Goal: Information Seeking & Learning: Find specific fact

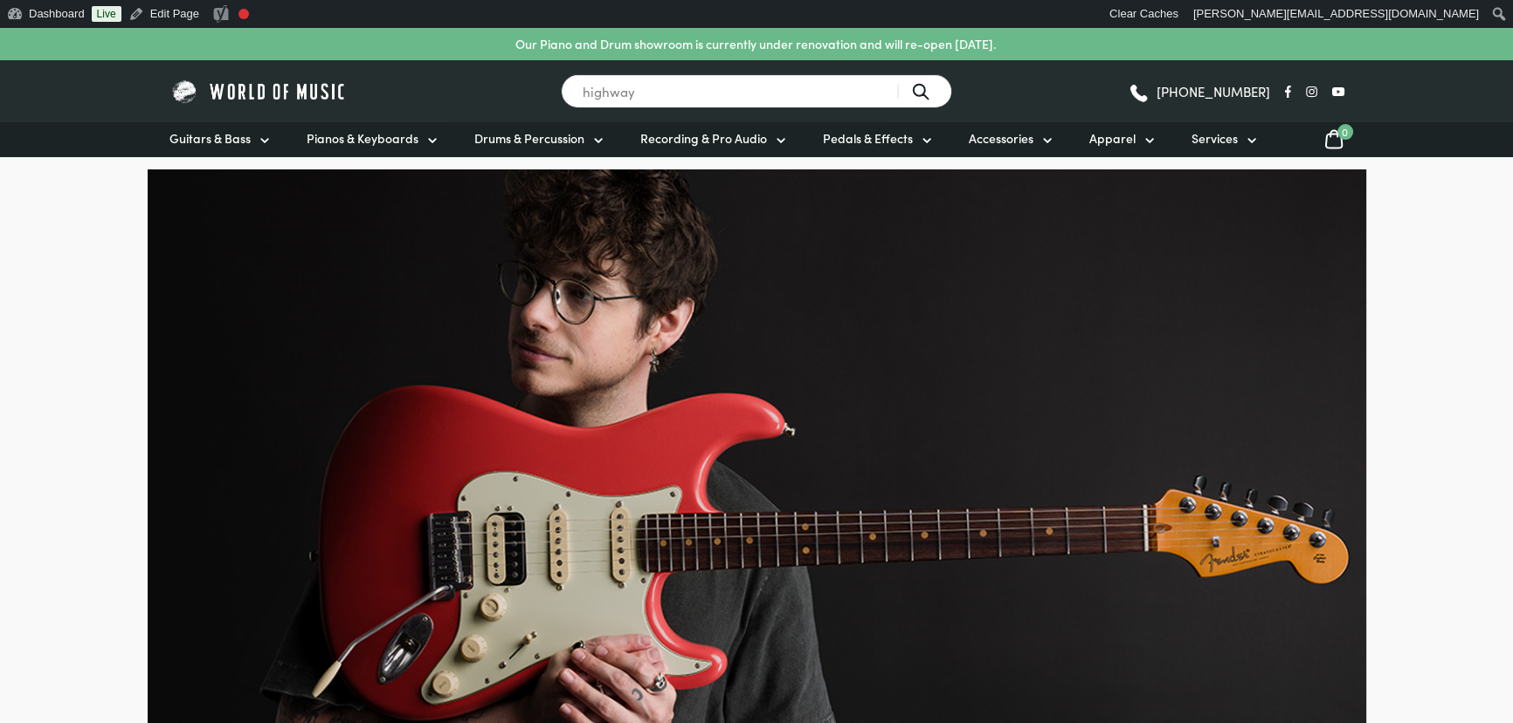
type input "highway"
type input "sc10"
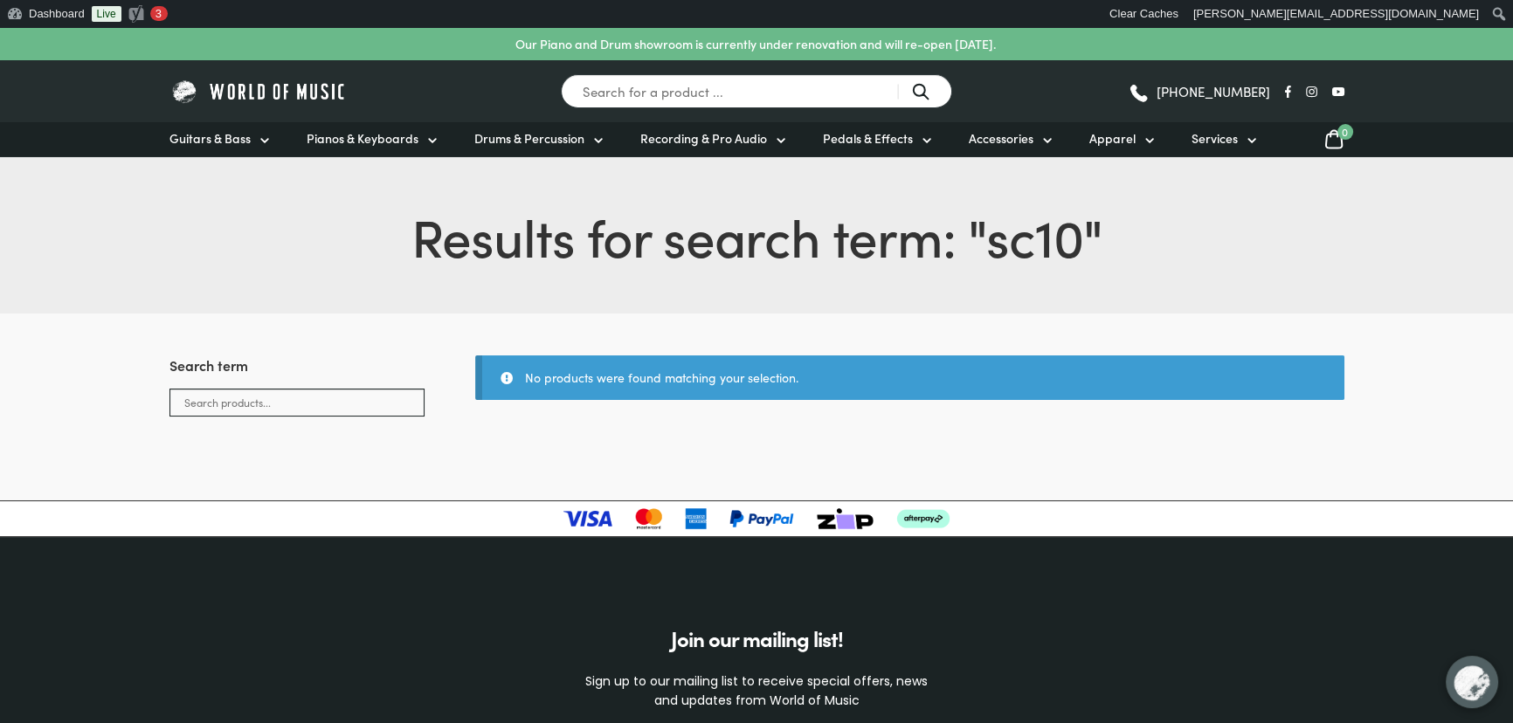
click at [1151, 286] on div "Results for search term: " sc10 "" at bounding box center [756, 234] width 1513 height 157
click at [666, 83] on input "Search for a product ..." at bounding box center [756, 91] width 391 height 34
type input "t"
type input "retro"
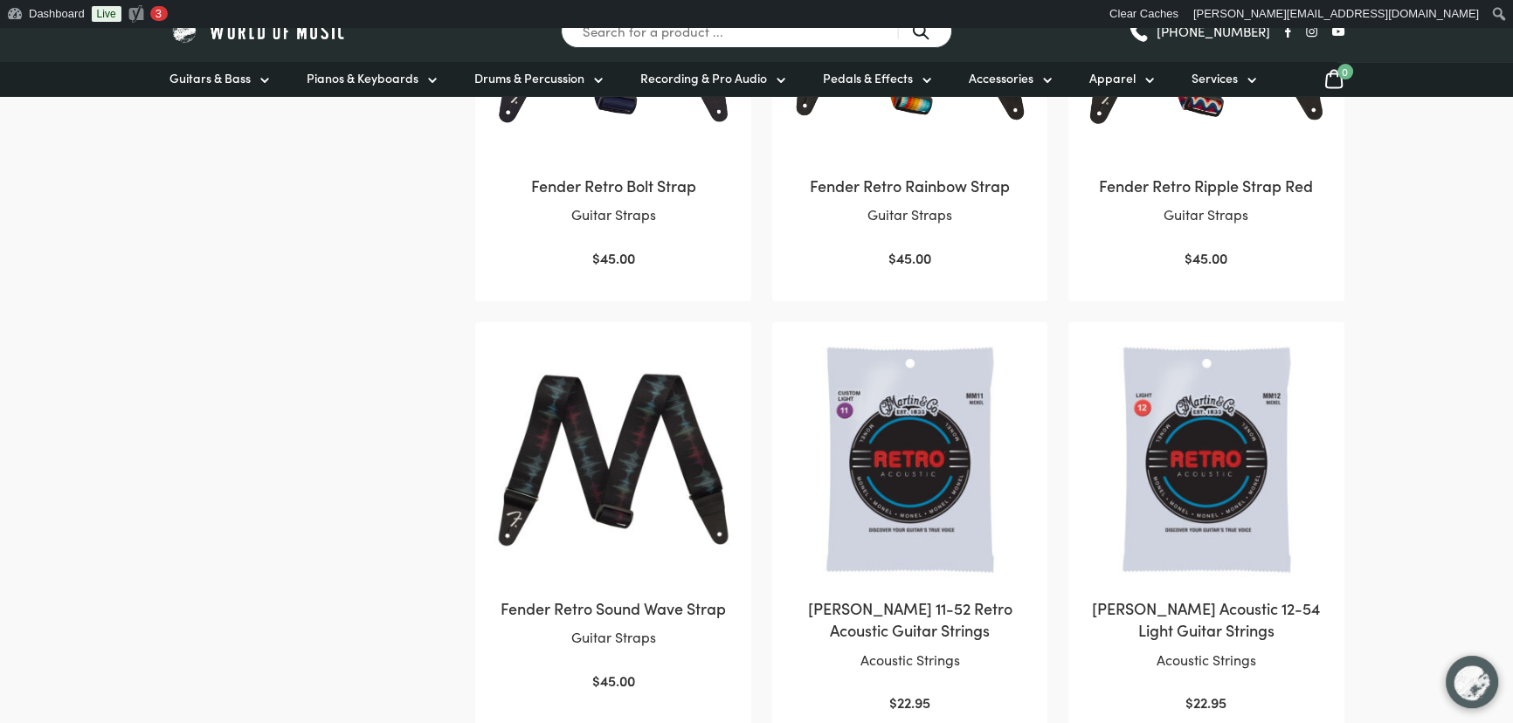
scroll to position [794, 0]
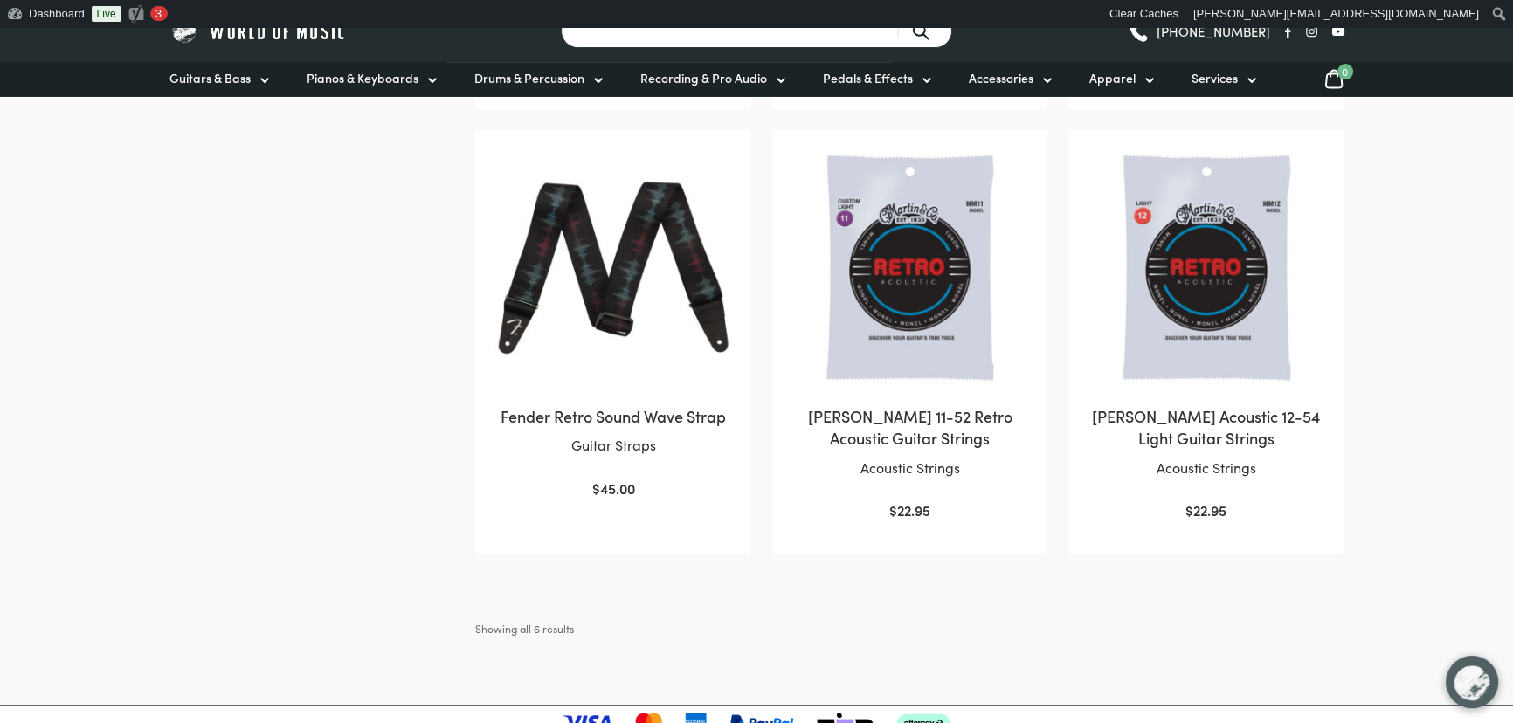
click at [664, 44] on input "Search for a product ..." at bounding box center [756, 31] width 391 height 34
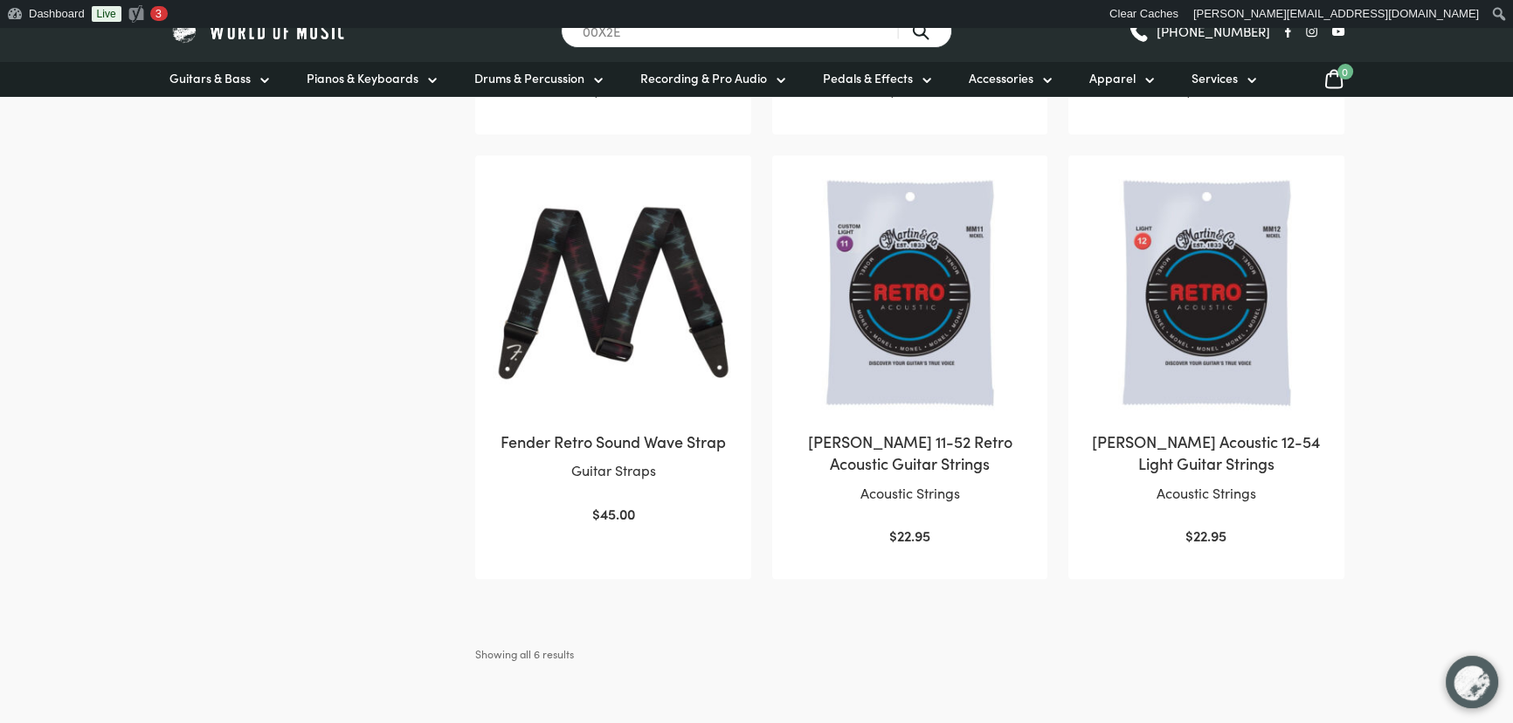
scroll to position [762, 0]
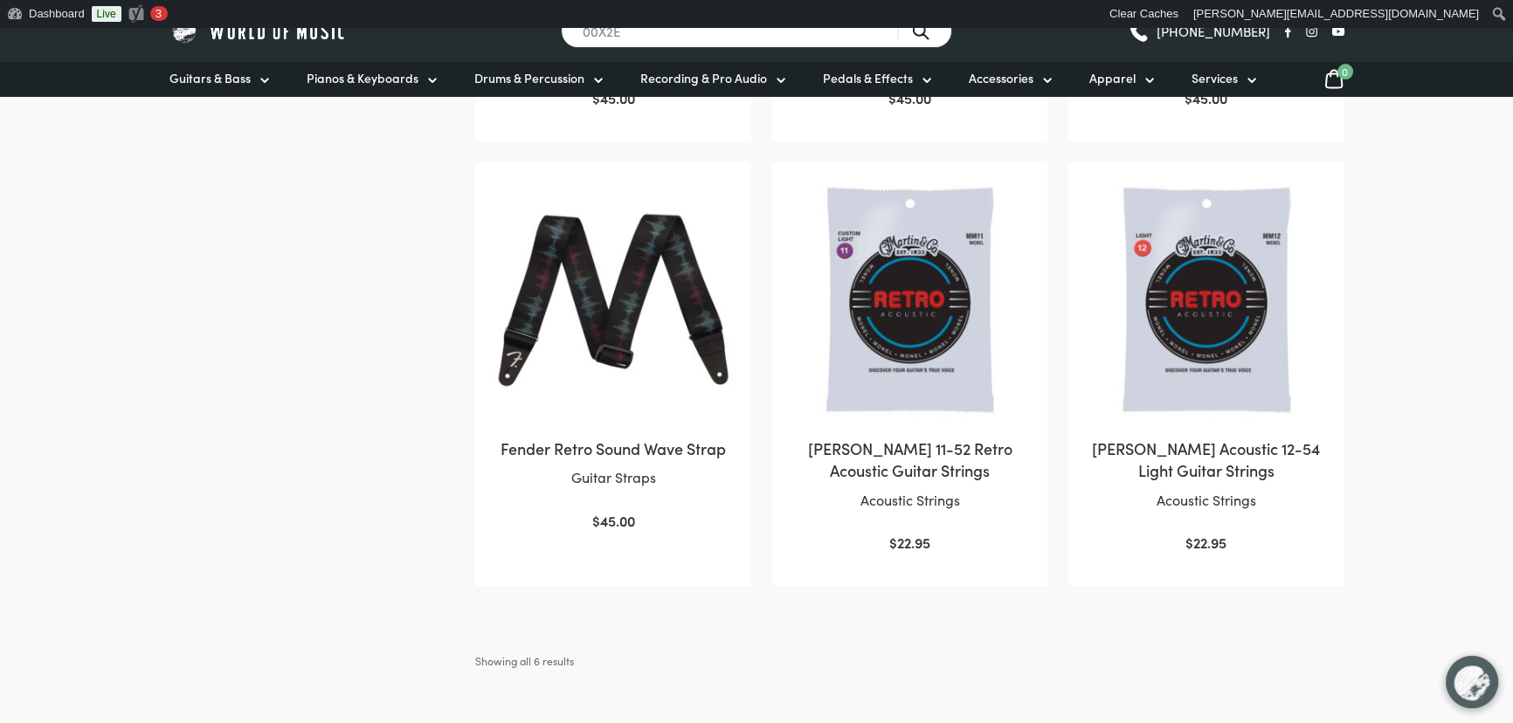
type input "00X2E"
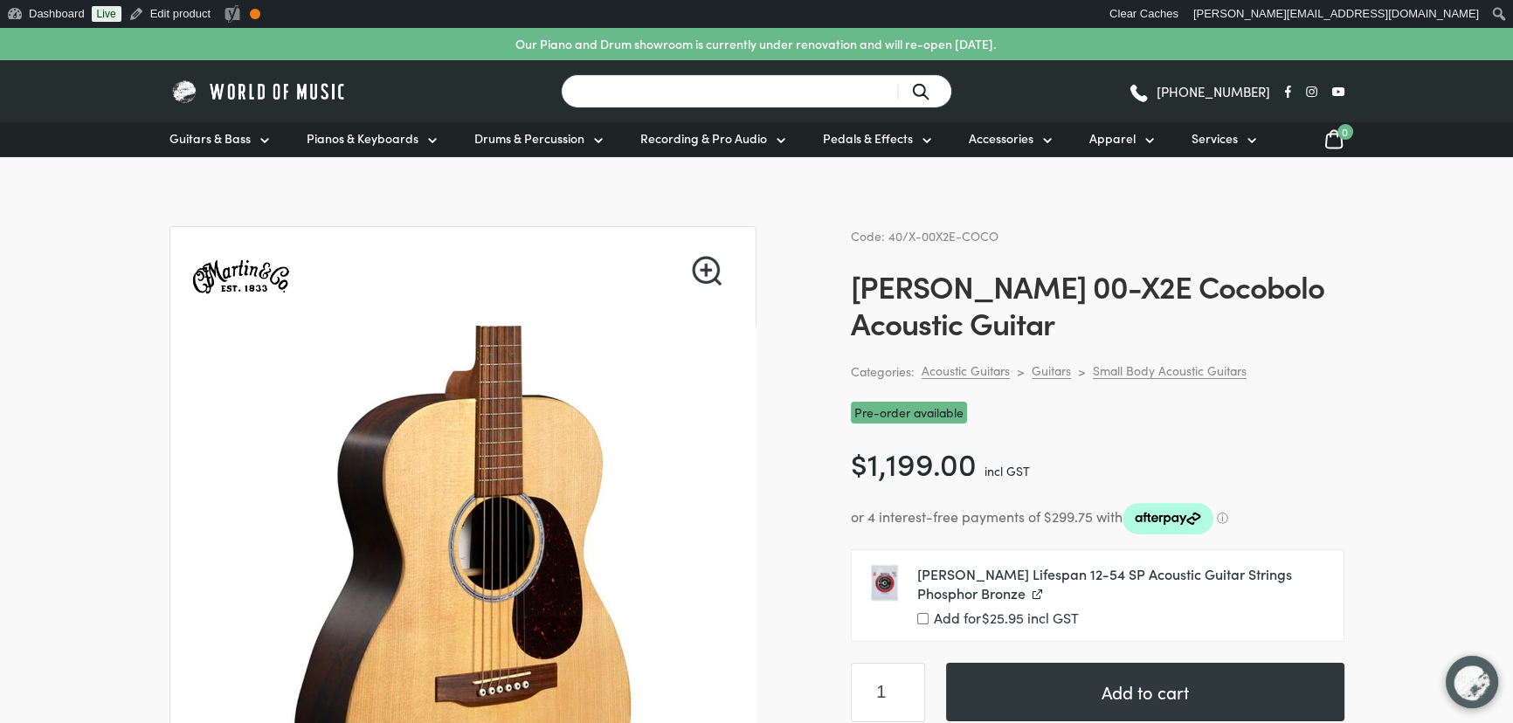
click at [642, 94] on input "Search for a product ..." at bounding box center [756, 91] width 391 height 34
type input "DX2E"
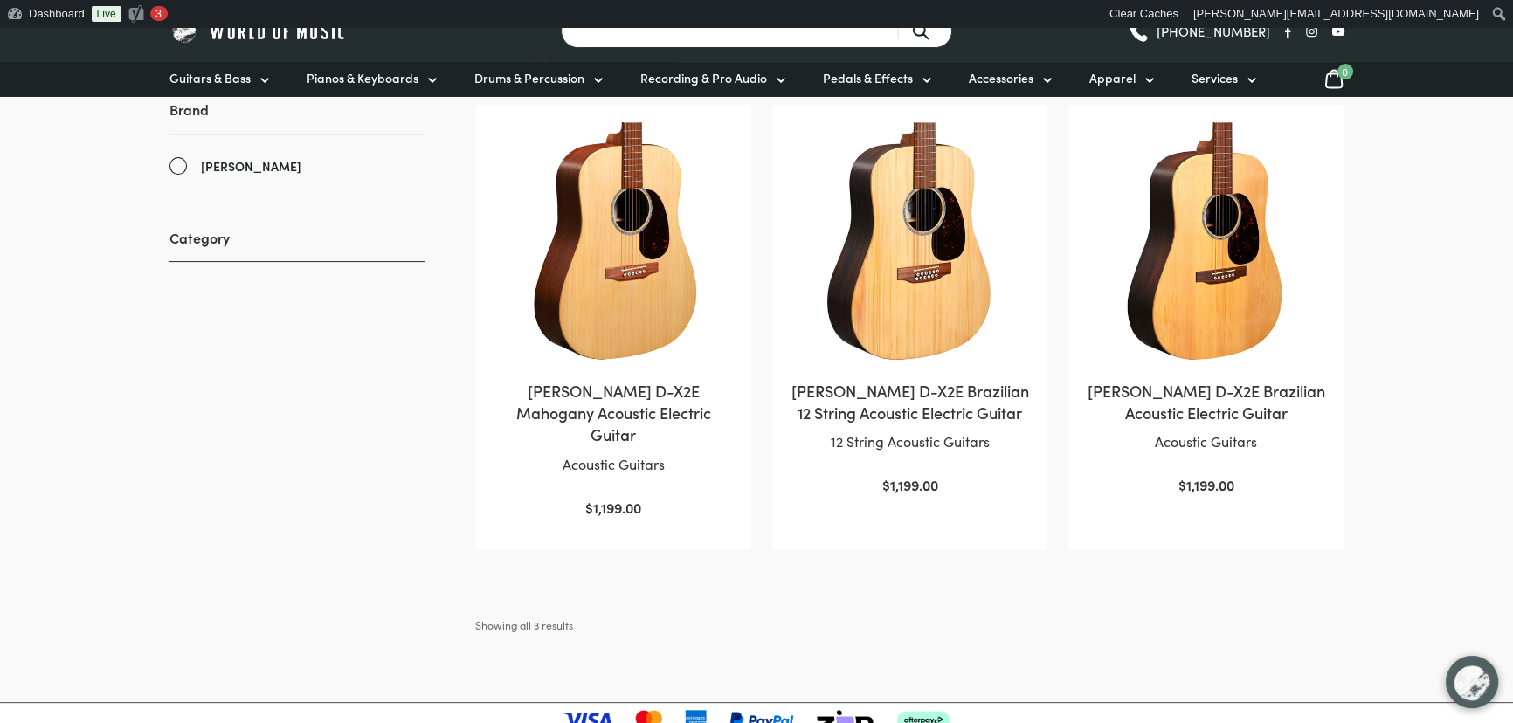
click at [659, 39] on input "Search for a product ..." at bounding box center [756, 31] width 391 height 34
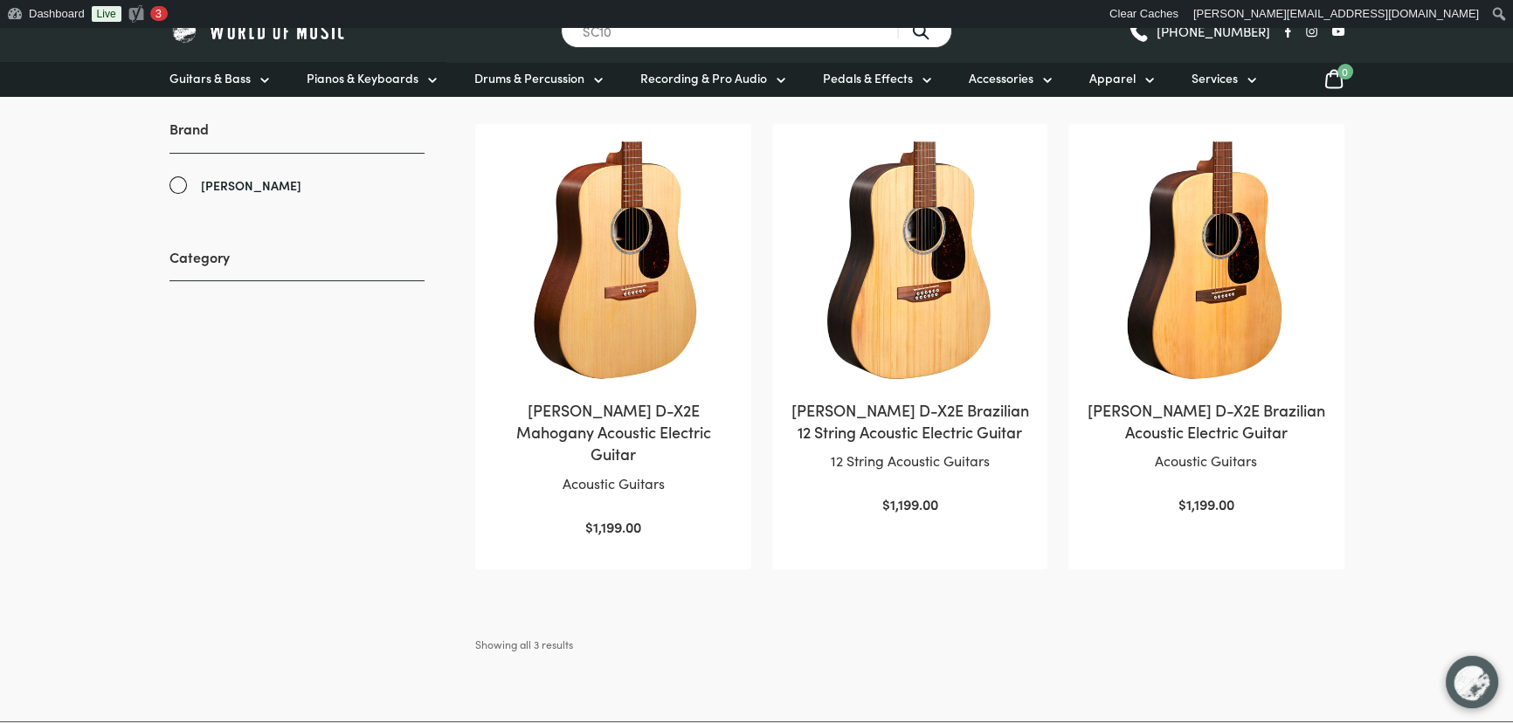
scroll to position [371, 0]
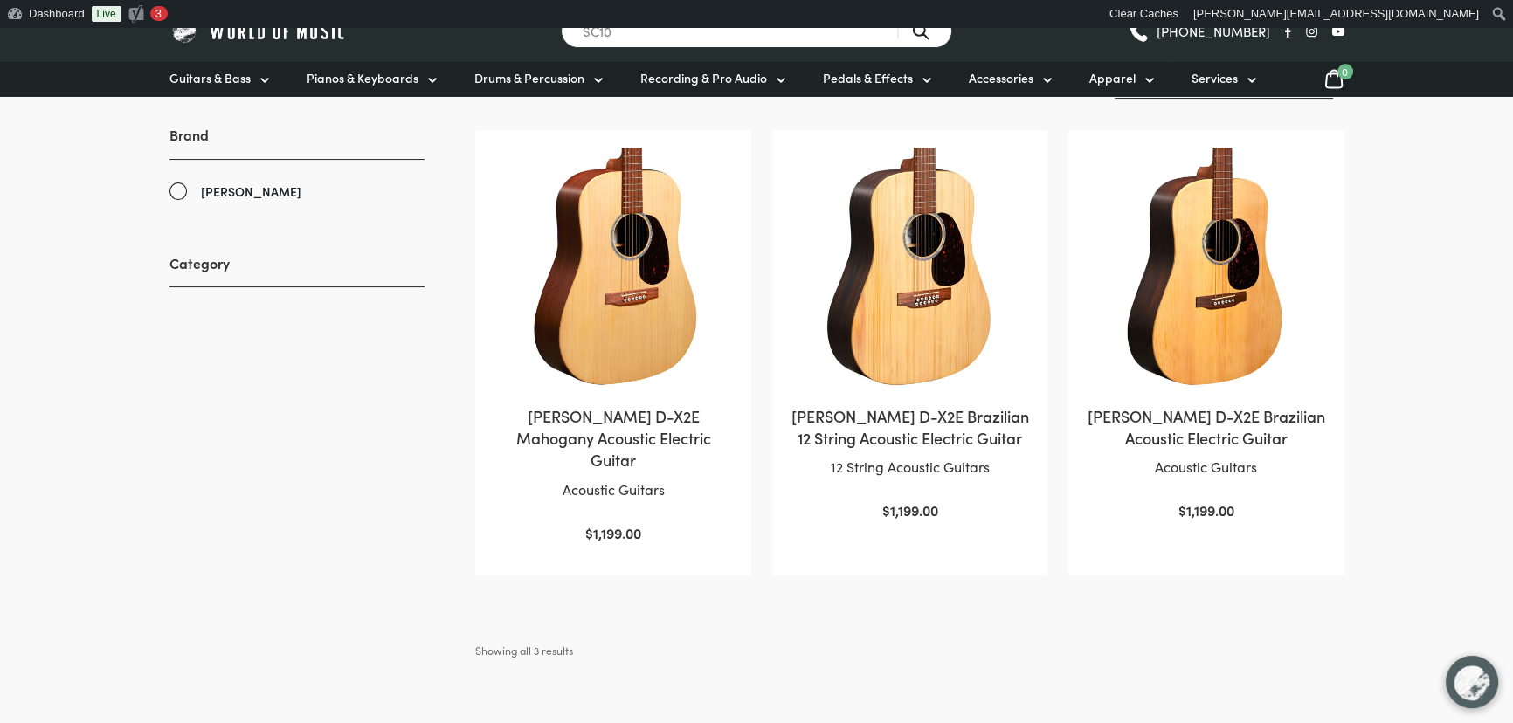
type input "SC10"
